Goal: Navigation & Orientation: Find specific page/section

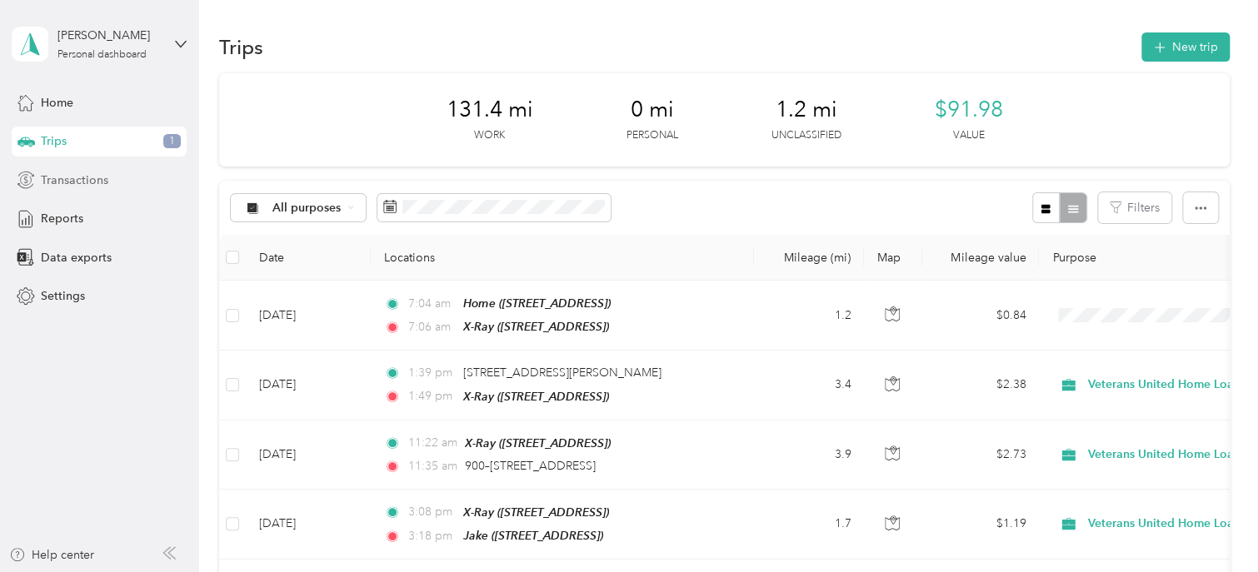
click at [80, 177] on span "Transactions" at bounding box center [74, 180] width 67 height 17
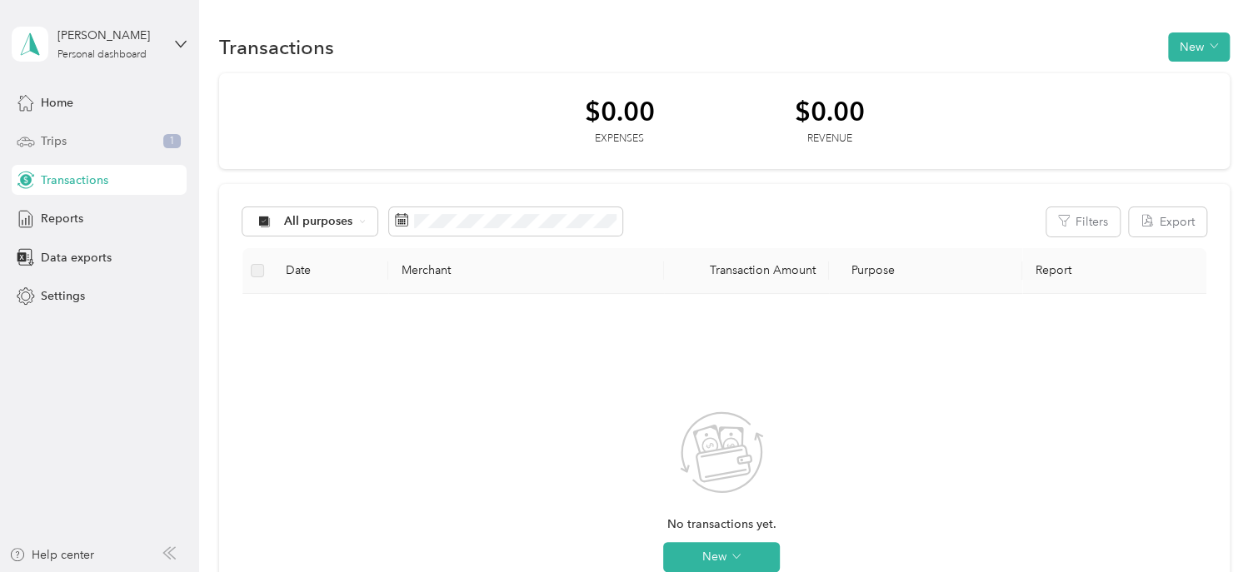
click at [119, 128] on div "Trips 1" at bounding box center [99, 142] width 175 height 30
